Goal: Transaction & Acquisition: Purchase product/service

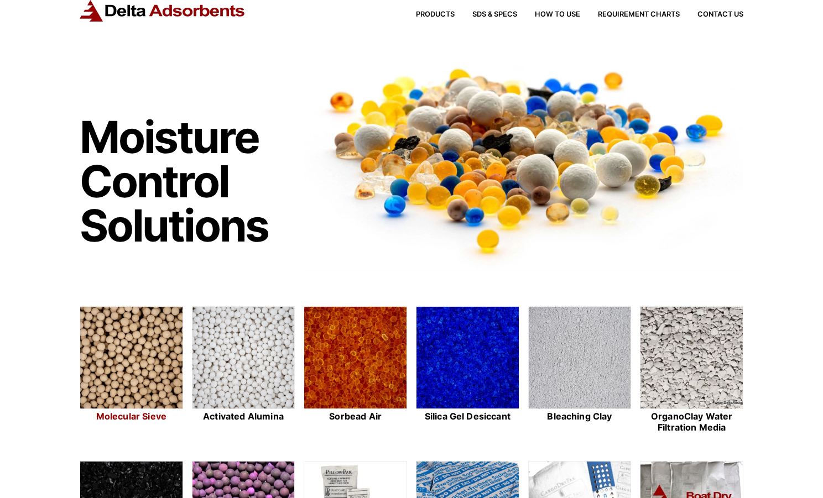
scroll to position [55, 0]
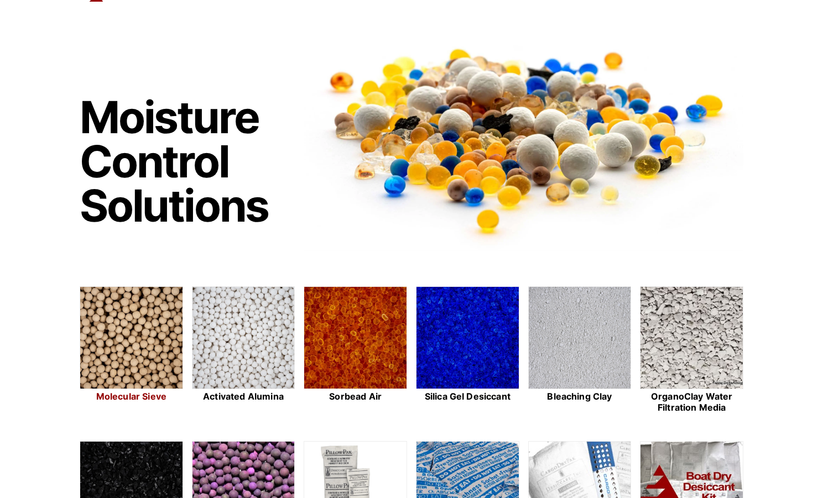
click at [131, 327] on img at bounding box center [131, 338] width 102 height 103
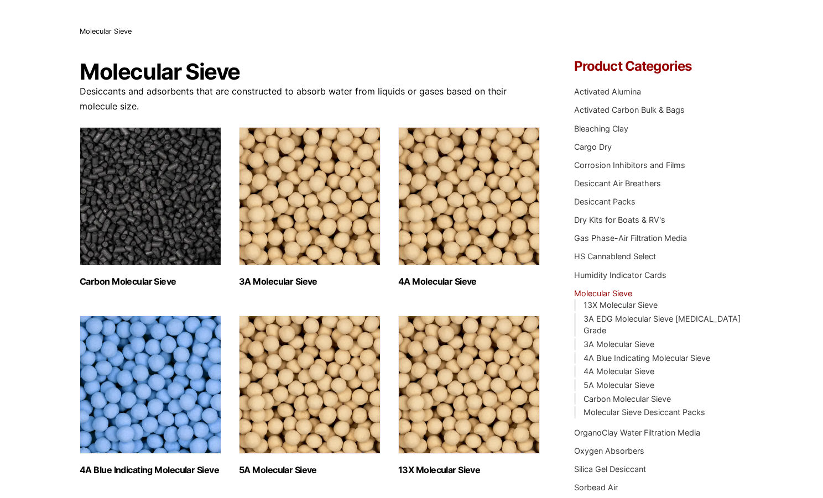
scroll to position [166, 0]
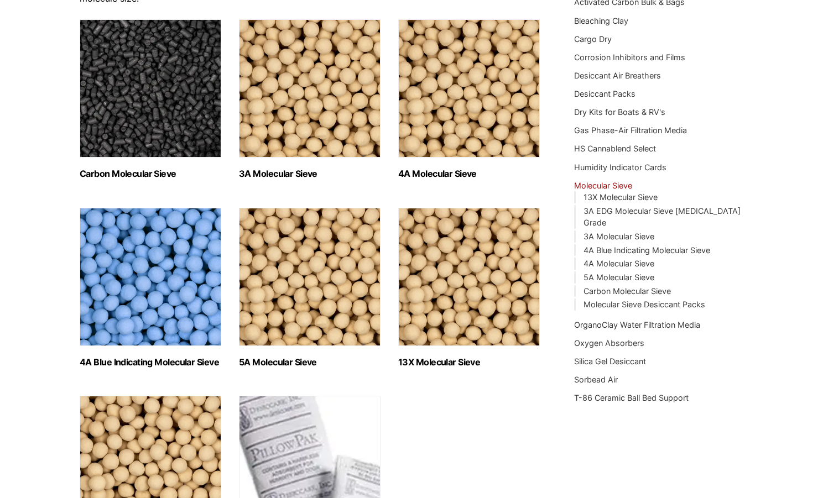
click at [468, 119] on img "Visit product category 4A Molecular Sieve" at bounding box center [469, 88] width 142 height 138
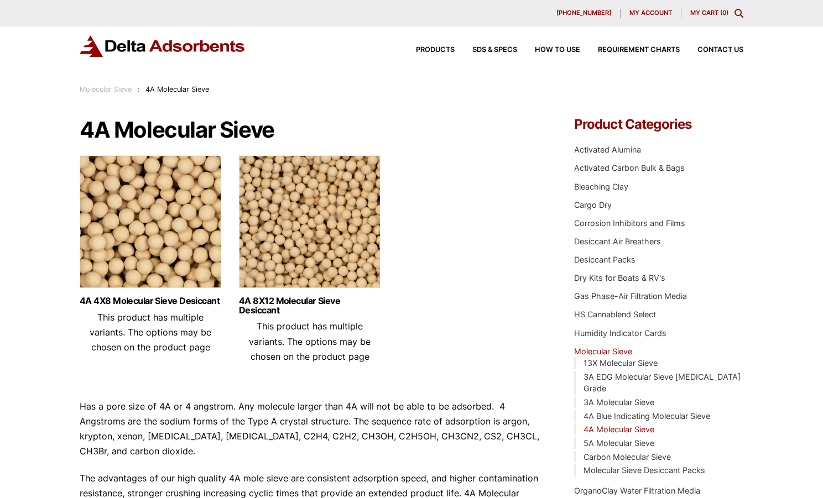
click at [168, 289] on div "4A 4X8 Molecular Sieve Desiccant This product has multiple variants. The option…" at bounding box center [151, 325] width 142 height 75
click at [168, 306] on link "4A 4X8 Molecular Sieve Desiccant" at bounding box center [151, 300] width 142 height 9
